Goal: Complete application form

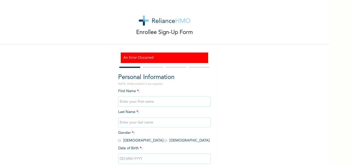
click at [143, 102] on input "text" at bounding box center [164, 101] width 93 height 10
type input "Zuri"
click at [136, 122] on input "text" at bounding box center [164, 122] width 93 height 10
type input "Wealth"
click at [133, 138] on div "First Name * : [PERSON_NAME] Last Name * : Wealth Gender * : [DEMOGRAPHIC_DATA]…" at bounding box center [164, 129] width 93 height 83
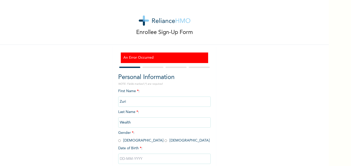
click at [165, 139] on input "radio" at bounding box center [166, 140] width 3 height 5
radio input "true"
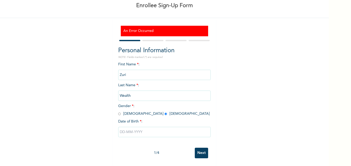
click at [146, 129] on input "text" at bounding box center [164, 132] width 93 height 10
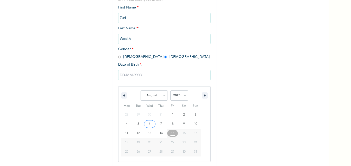
scroll to position [110, 0]
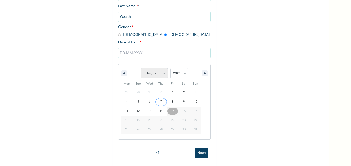
click at [162, 68] on select "January February March April May June July August September October November De…" at bounding box center [154, 73] width 27 height 10
select select "3"
click at [141, 68] on select "January February March April May June July August September October November De…" at bounding box center [154, 73] width 27 height 10
click at [176, 70] on select "2025 2024 2023 2022 2021 2020 2019 2018 2017 2016 2015 2014 2013 2012 2011 2010…" at bounding box center [180, 73] width 18 height 10
select select "1992"
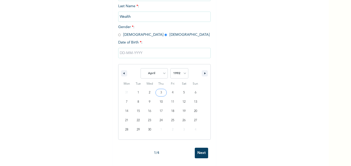
click at [171, 68] on select "2025 2024 2023 2022 2021 2020 2019 2018 2017 2016 2015 2014 2013 2012 2011 2010…" at bounding box center [180, 73] width 18 height 10
type input "[DATE]"
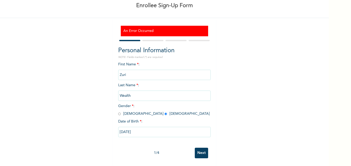
click at [199, 148] on input "Next" at bounding box center [201, 153] width 13 height 11
